Goal: Subscribe to service/newsletter

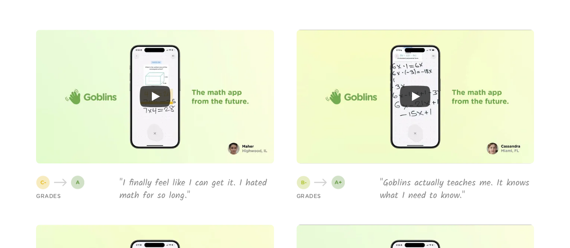
scroll to position [2077, 0]
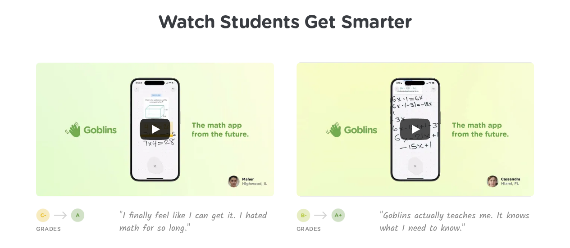
click at [157, 136] on icon "Play" at bounding box center [155, 130] width 31 height 22
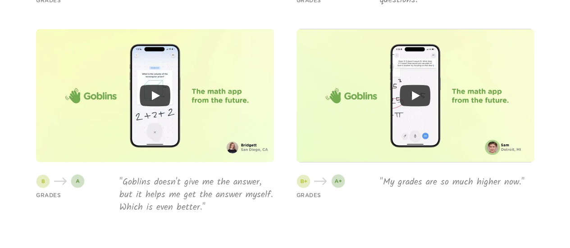
scroll to position [2501, 0]
click at [424, 99] on icon "Play" at bounding box center [415, 96] width 31 height 22
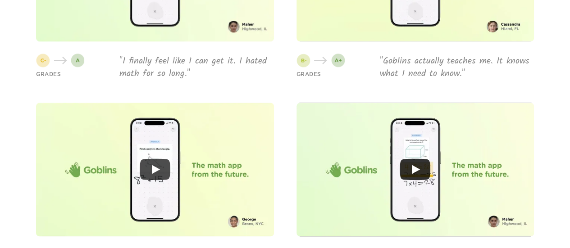
scroll to position [2232, 0]
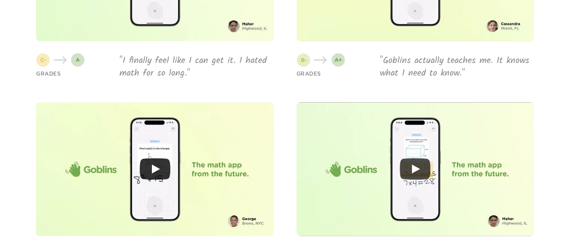
click at [151, 160] on icon "Play" at bounding box center [155, 169] width 31 height 22
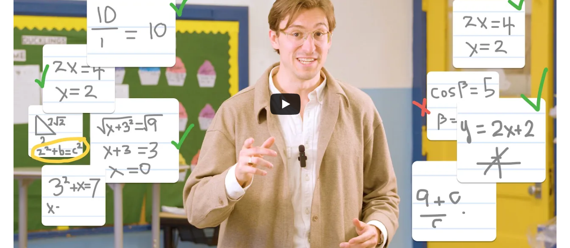
scroll to position [282, 0]
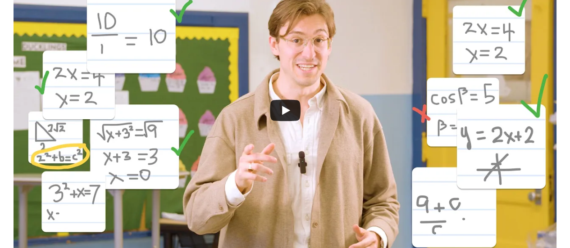
click at [297, 103] on icon "Play" at bounding box center [285, 111] width 31 height 22
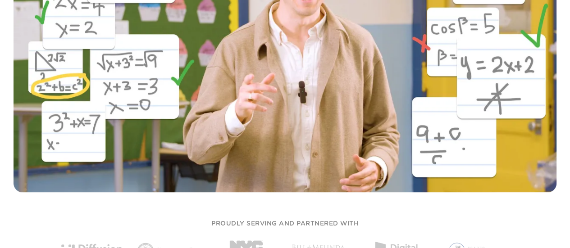
scroll to position [0, 0]
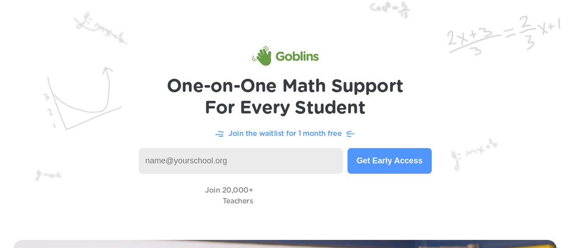
click at [297, 165] on input at bounding box center [241, 161] width 205 height 26
type input "[EMAIL_ADDRESS][DOMAIN_NAME]"
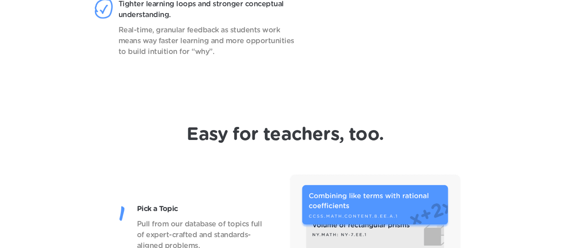
scroll to position [678, 0]
